Goal: Check status: Check status

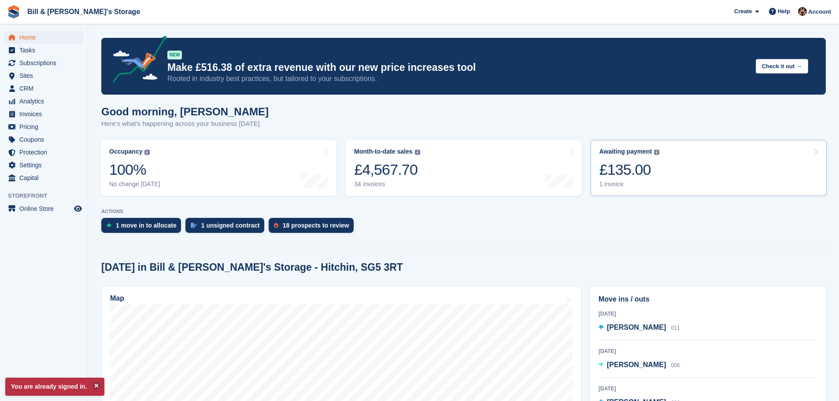
click at [621, 154] on div "Awaiting payment" at bounding box center [625, 151] width 53 height 7
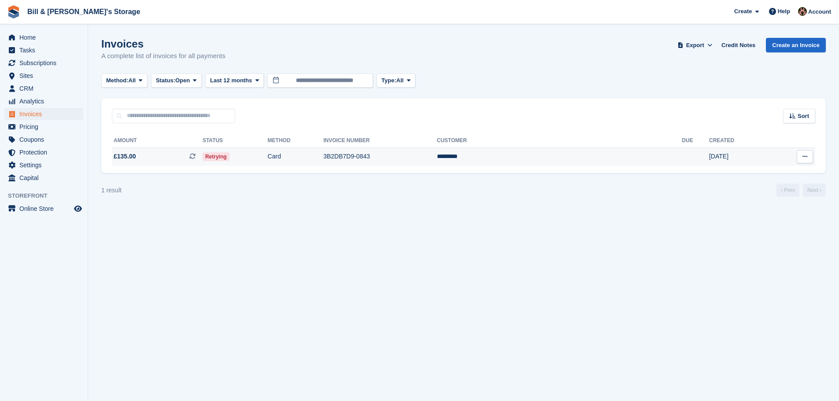
click at [268, 161] on td "Retrying" at bounding box center [235, 157] width 65 height 18
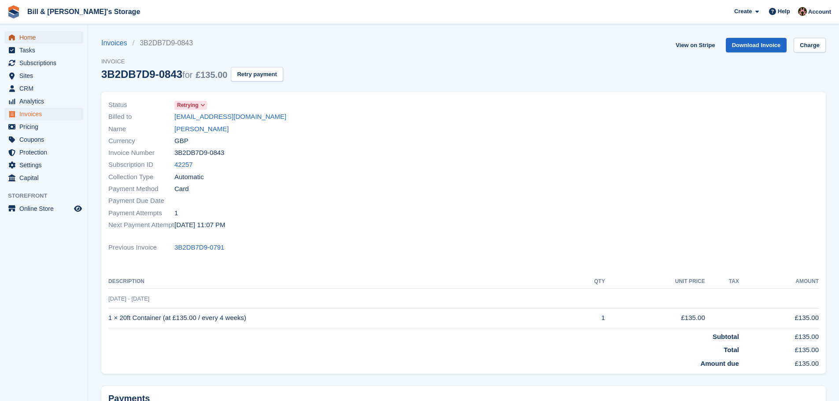
click at [38, 33] on span "Home" at bounding box center [45, 37] width 53 height 12
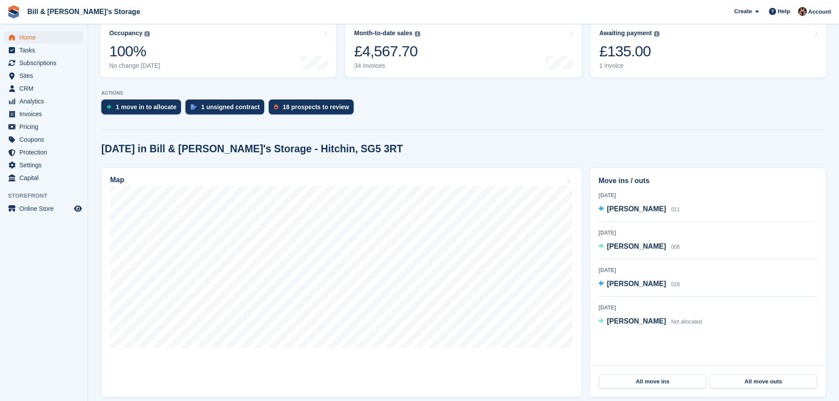
scroll to position [132, 0]
